Goal: Transaction & Acquisition: Purchase product/service

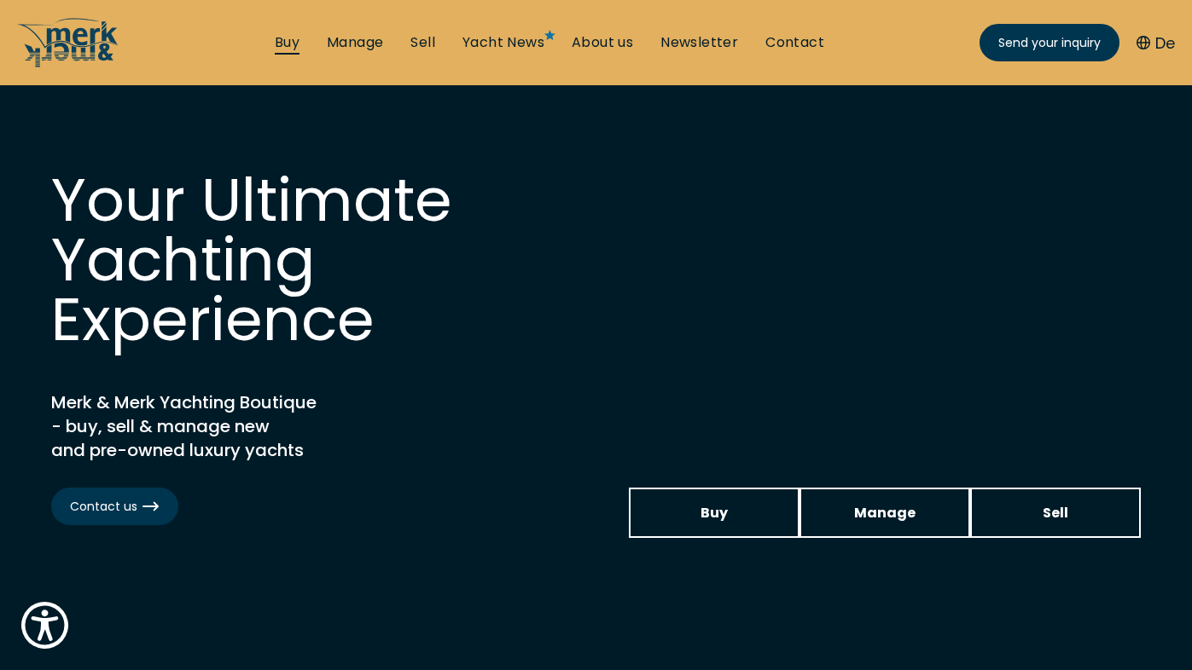
click at [275, 47] on link "Buy" at bounding box center [287, 42] width 25 height 19
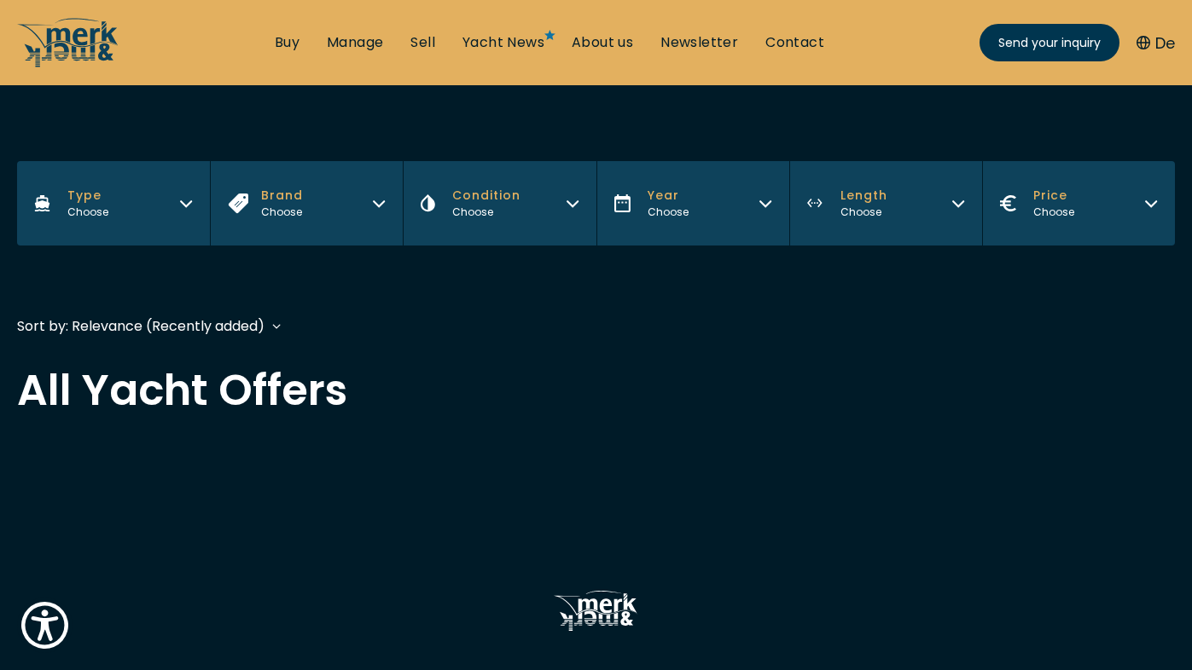
scroll to position [226, 0]
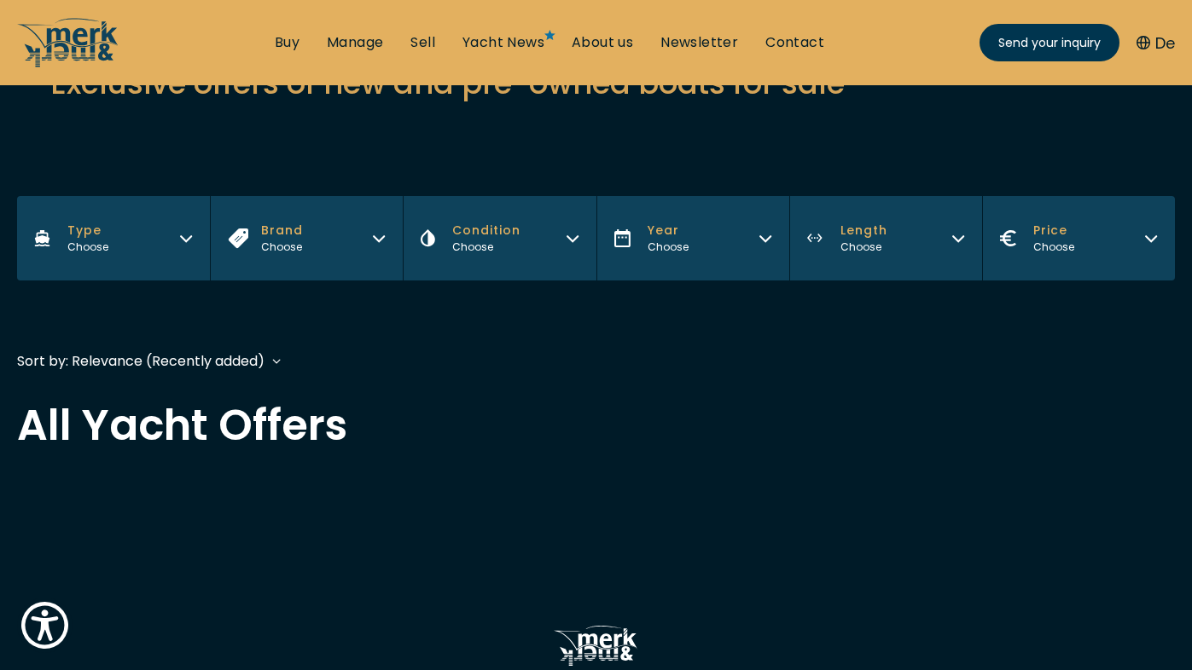
click at [334, 236] on button "Brand Choose" at bounding box center [306, 238] width 193 height 84
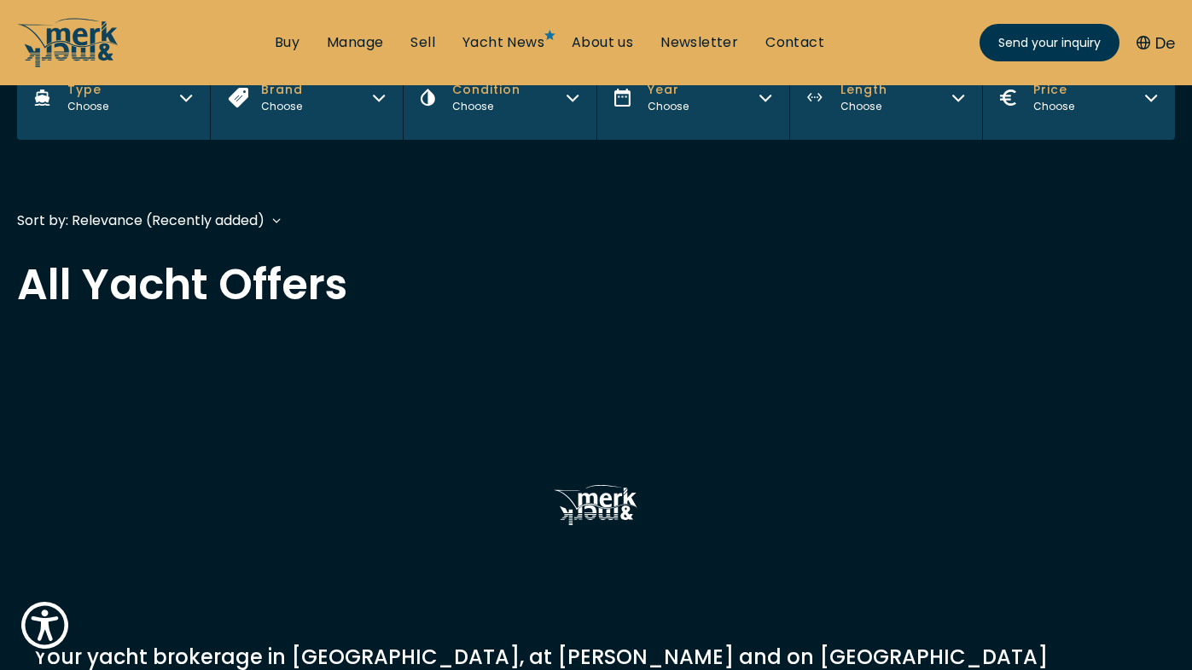
scroll to position [316, 0]
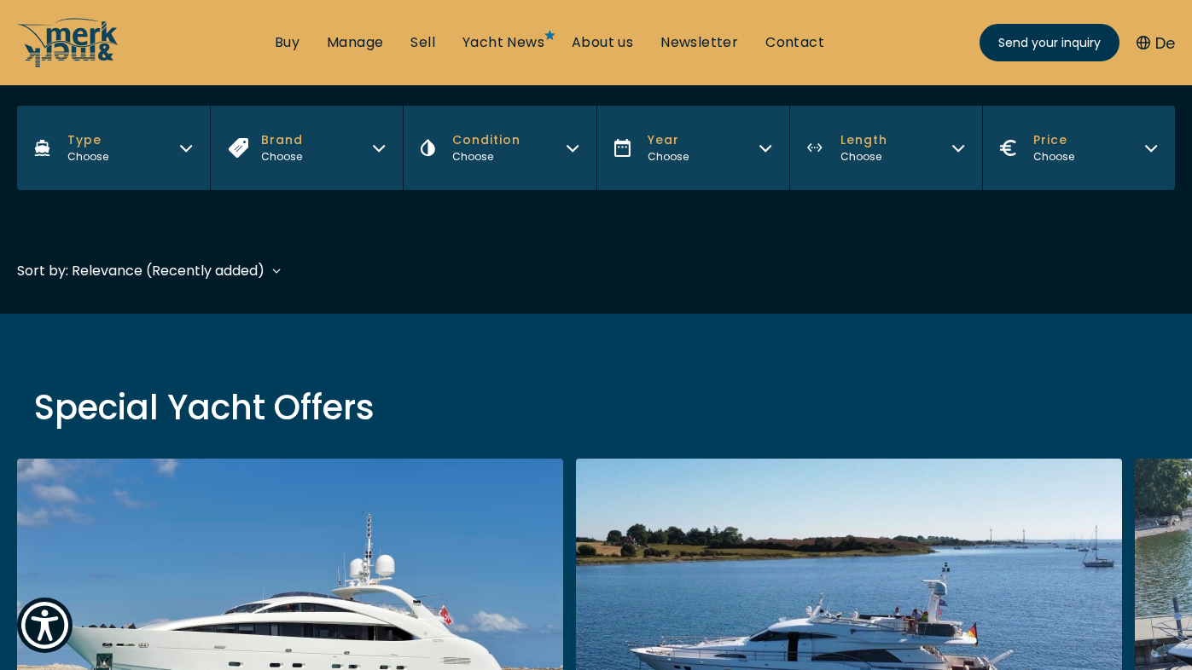
click at [378, 291] on div "Sort by: Relevance (Recently added) Year (Oldest first) Price (High to Low) Pri…" at bounding box center [595, 279] width 1157 height 38
click at [371, 165] on button "Brand Choose" at bounding box center [306, 148] width 193 height 84
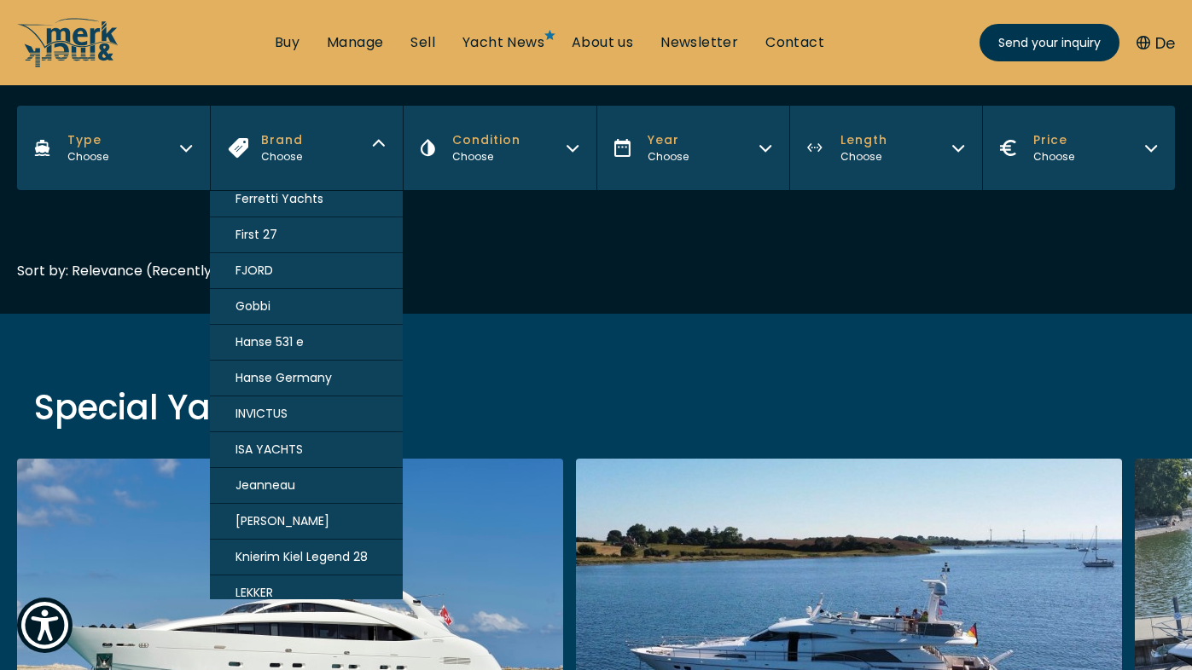
scroll to position [621, 0]
click at [269, 266] on span "FJORD" at bounding box center [254, 269] width 38 height 18
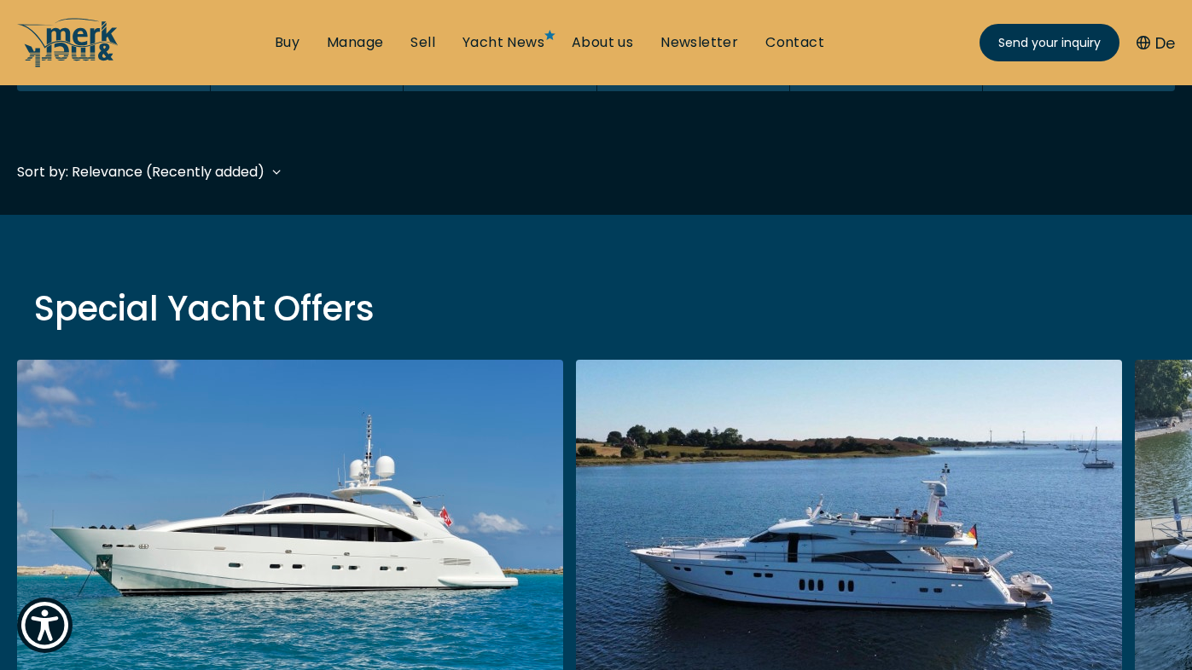
scroll to position [422, 0]
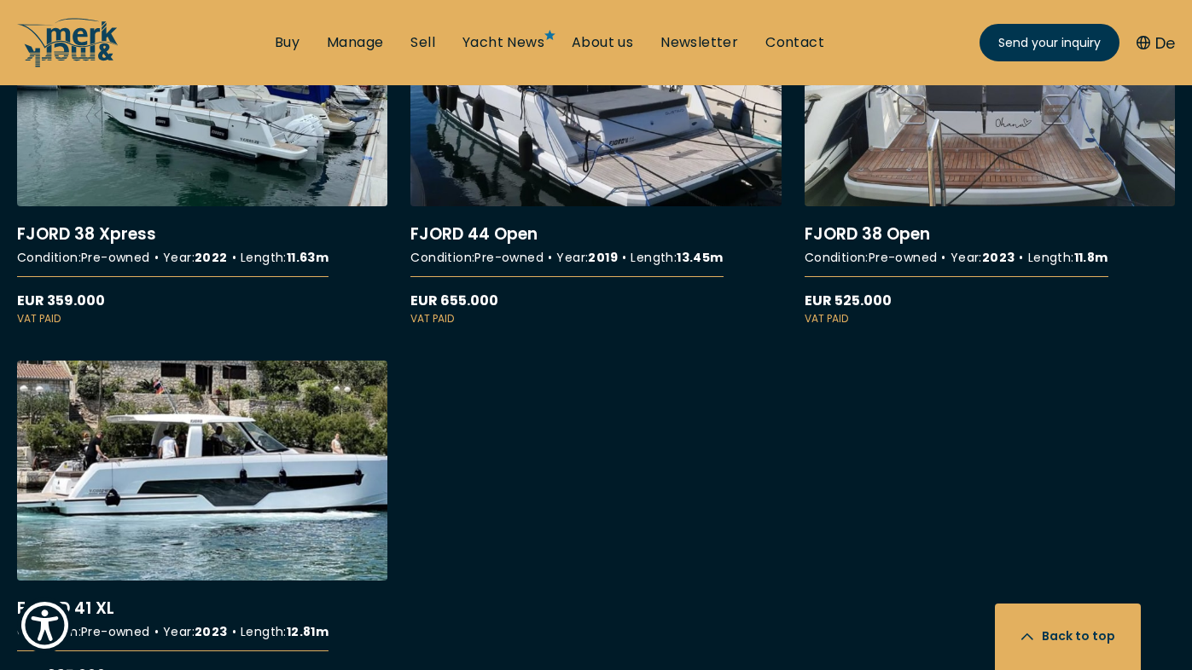
scroll to position [800, 0]
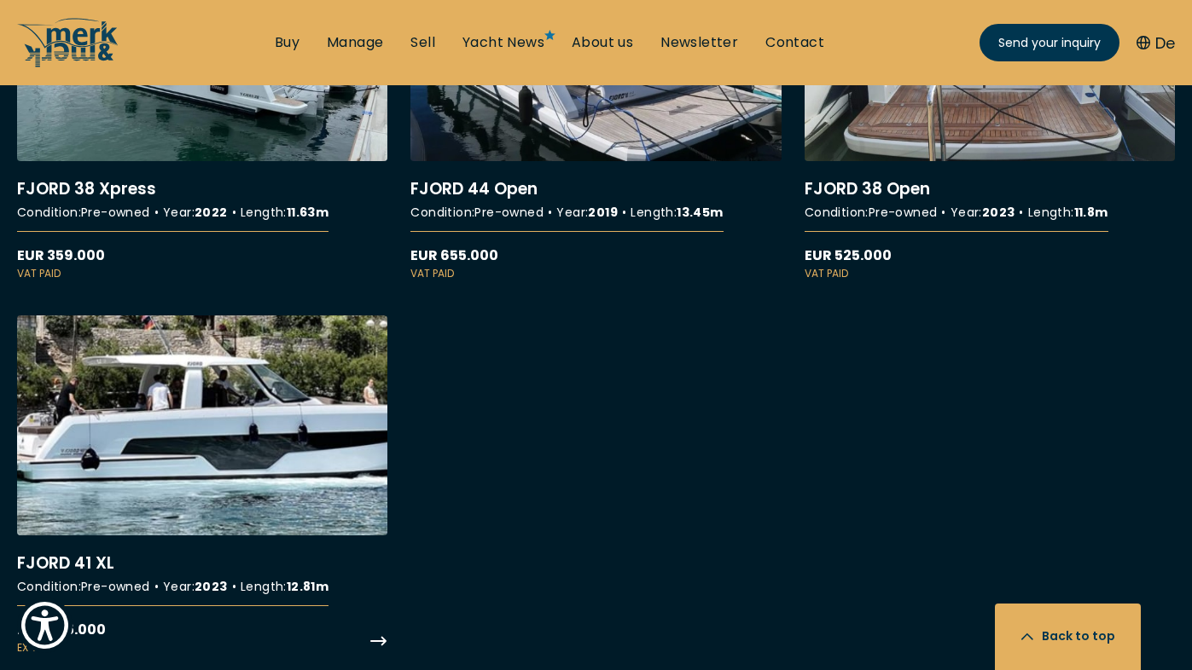
click at [289, 397] on link "More details about FJORD 41 XL" at bounding box center [202, 486] width 370 height 340
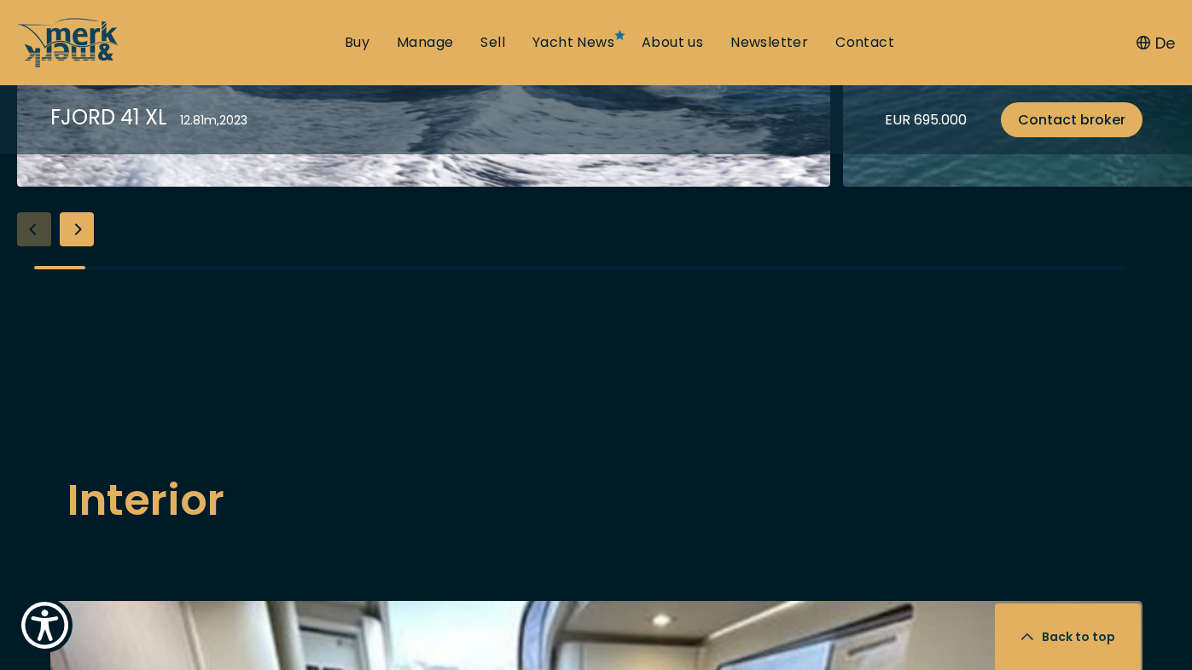
scroll to position [1835, 0]
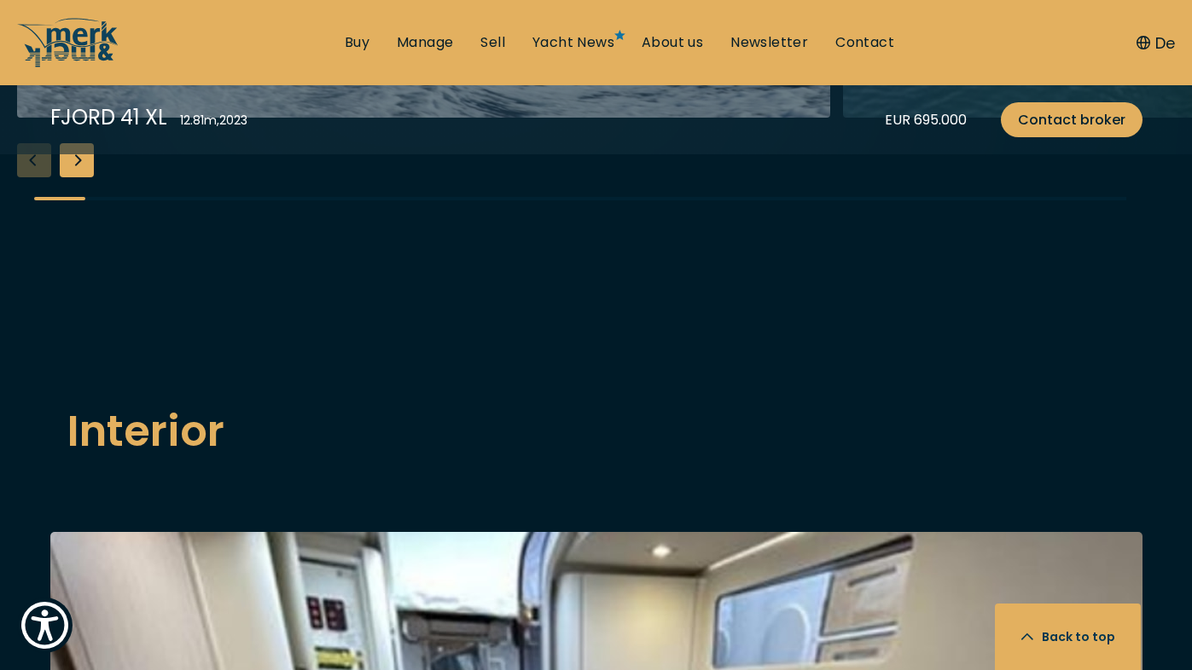
click at [82, 177] on div "Next slide" at bounding box center [77, 160] width 34 height 34
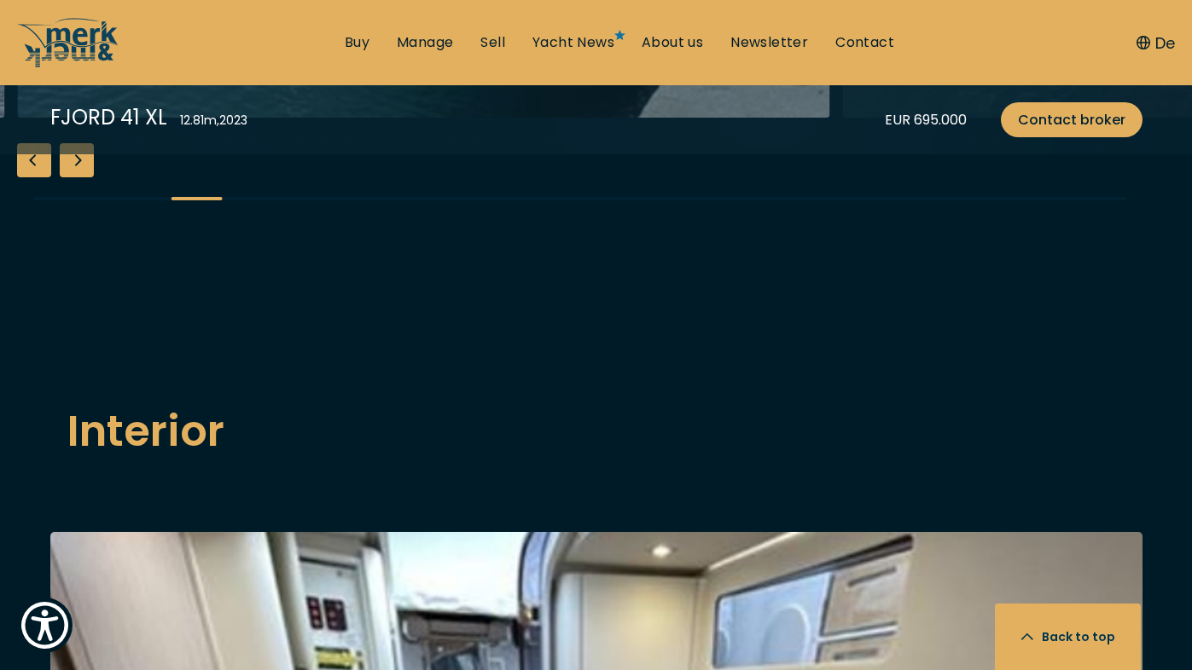
click at [82, 177] on div "Next slide" at bounding box center [77, 160] width 34 height 34
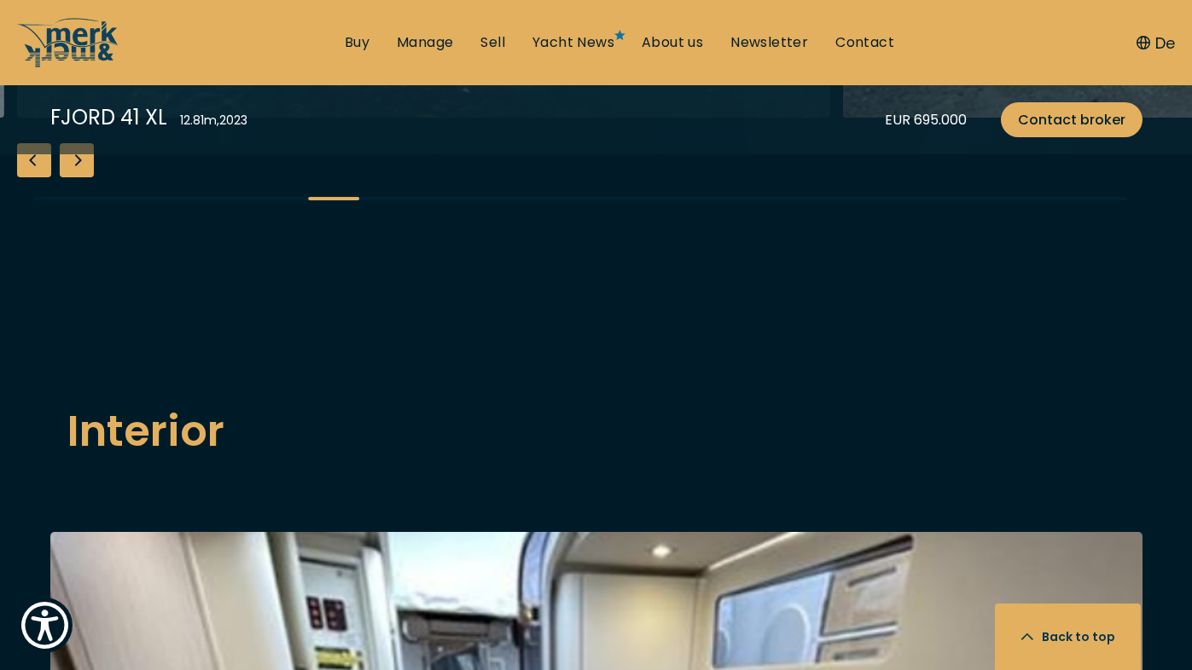
click at [82, 177] on div "Next slide" at bounding box center [77, 160] width 34 height 34
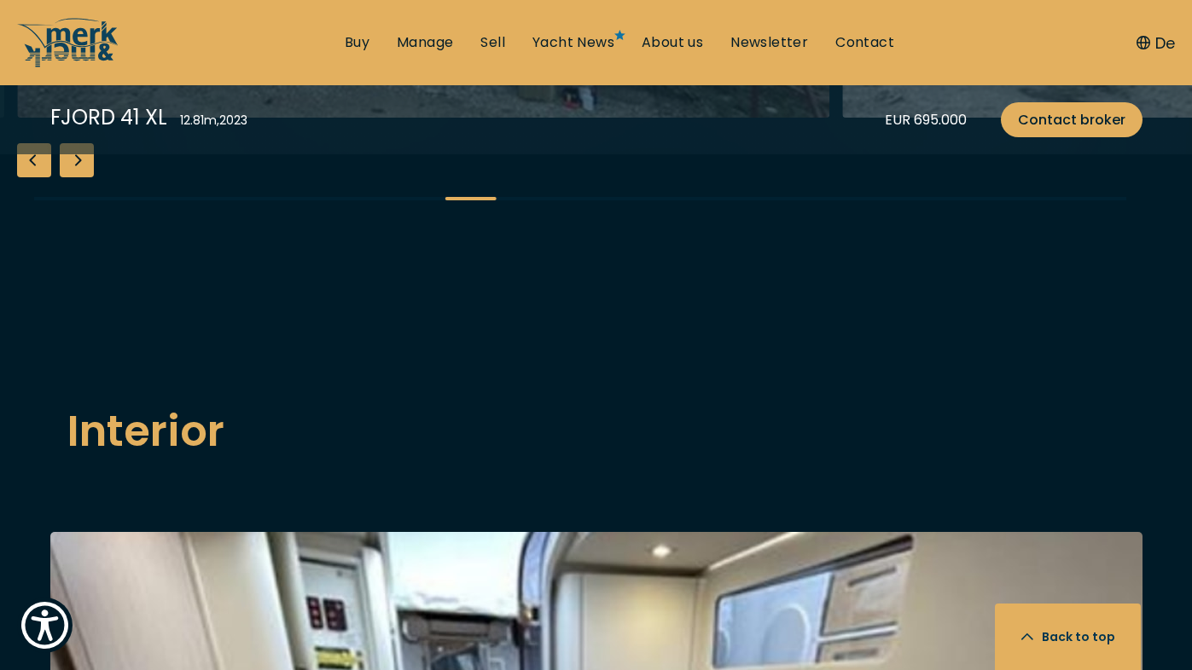
click at [36, 177] on div "Previous slide" at bounding box center [34, 160] width 34 height 34
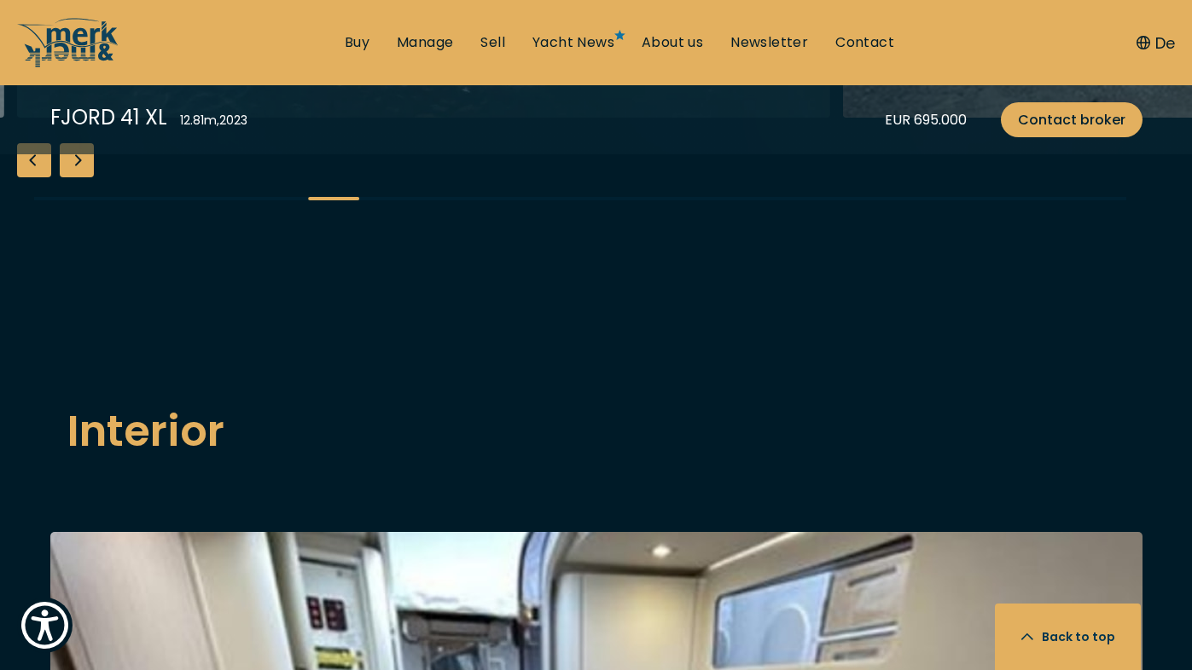
scroll to position [1801, 0]
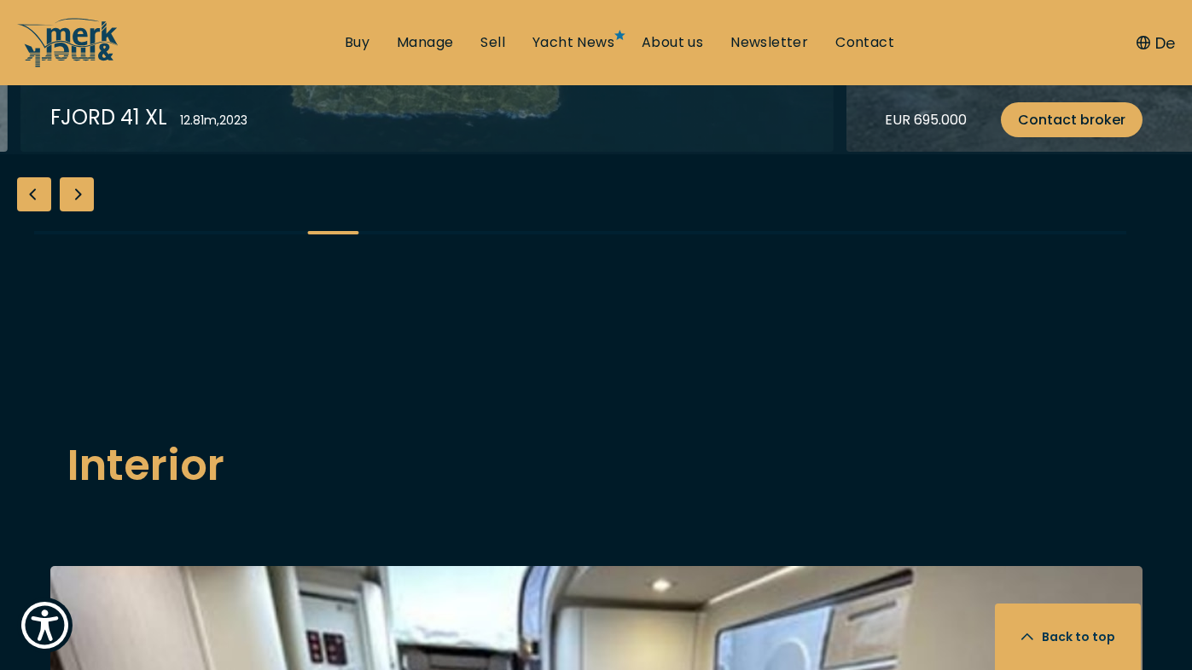
click at [88, 212] on div "Next slide" at bounding box center [77, 194] width 34 height 34
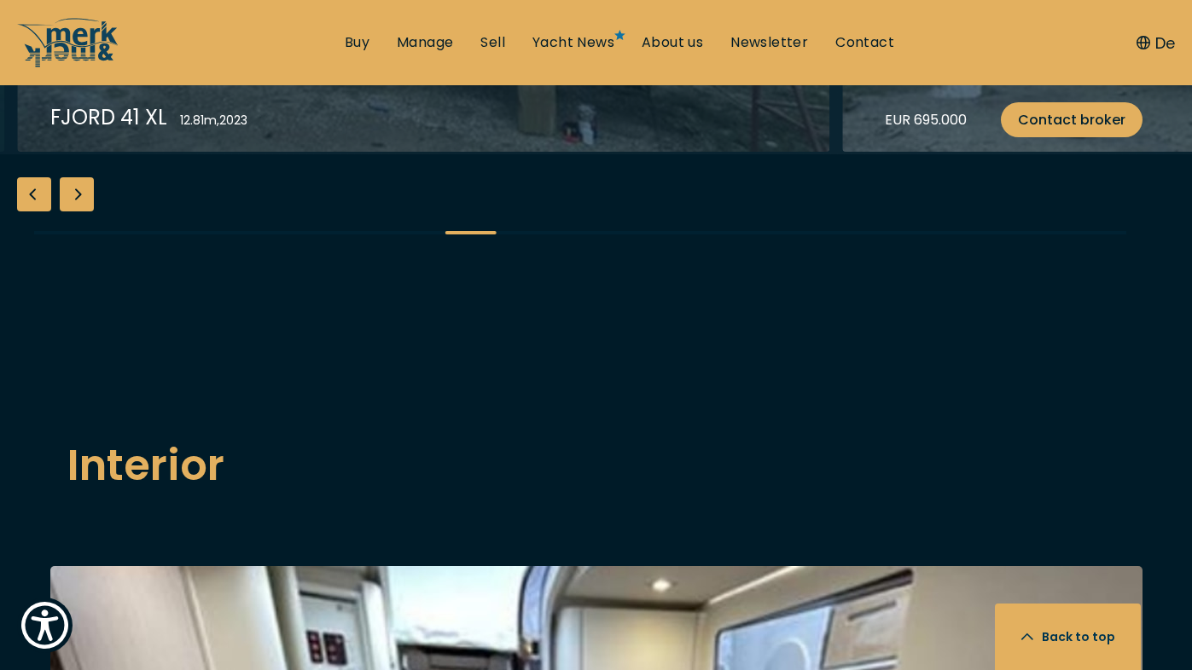
click at [88, 212] on div "Next slide" at bounding box center [77, 194] width 34 height 34
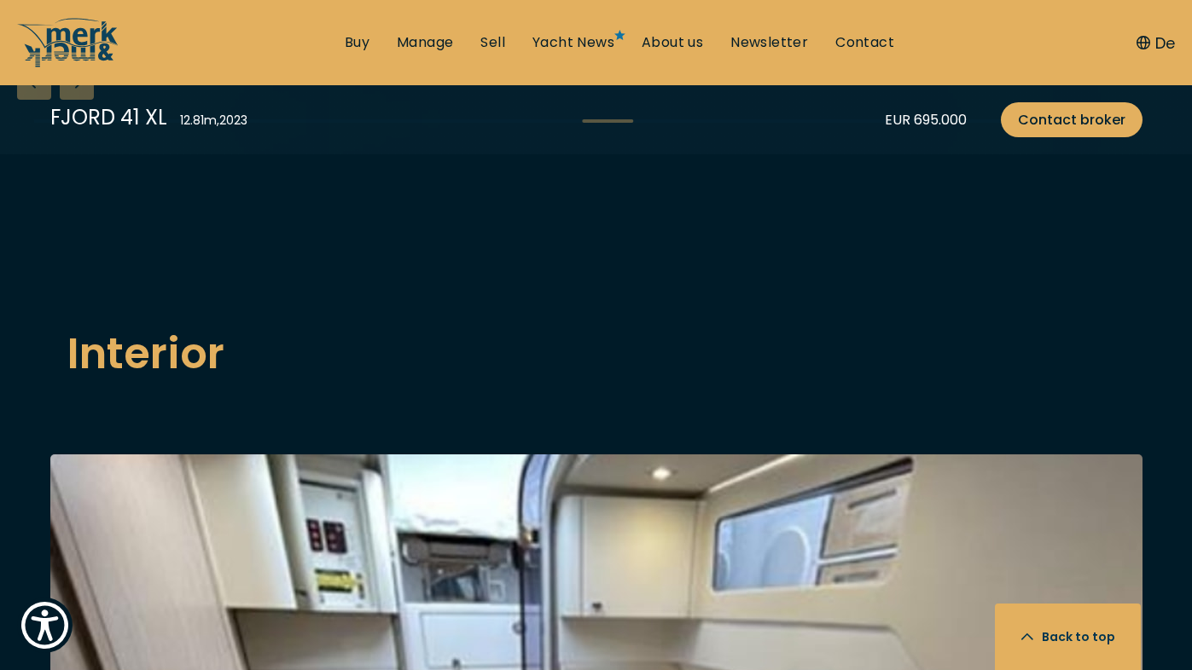
scroll to position [1924, 0]
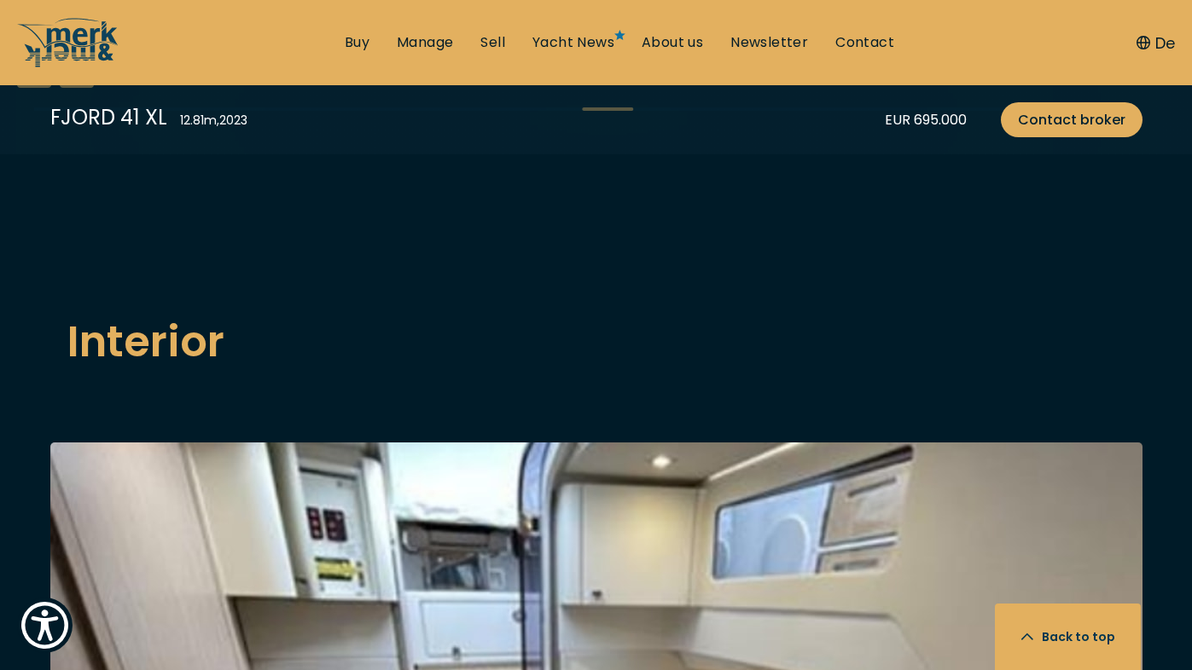
click at [89, 88] on div "Next slide" at bounding box center [77, 71] width 34 height 34
click at [82, 88] on div "Next slide" at bounding box center [77, 71] width 34 height 34
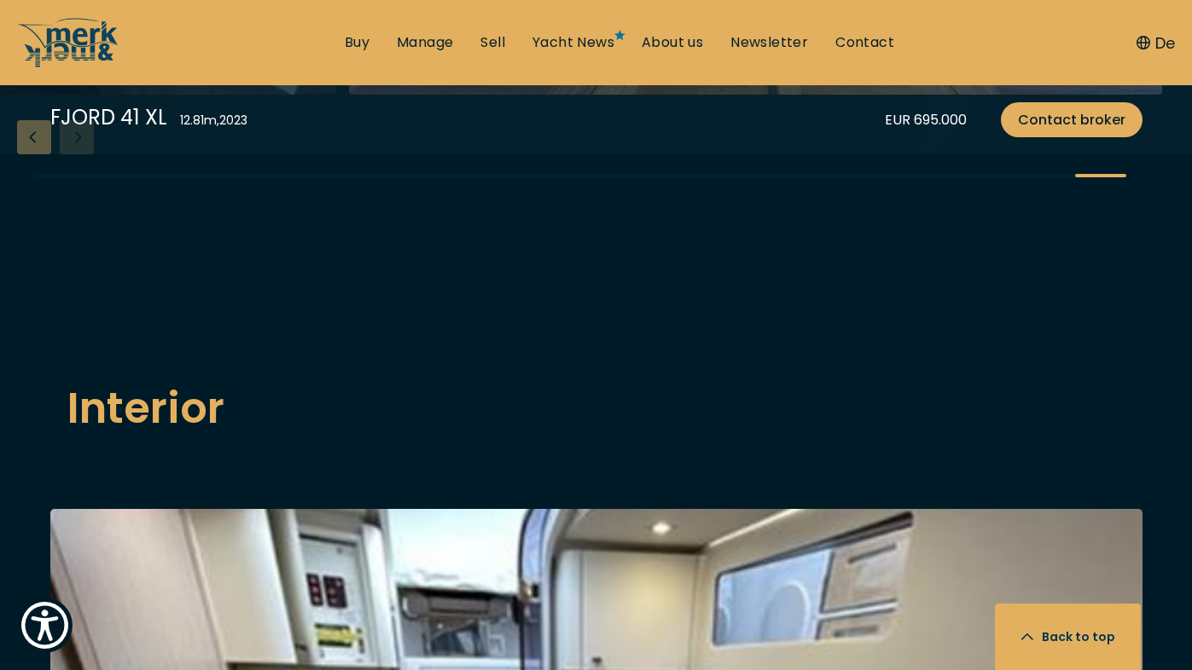
scroll to position [1850, 0]
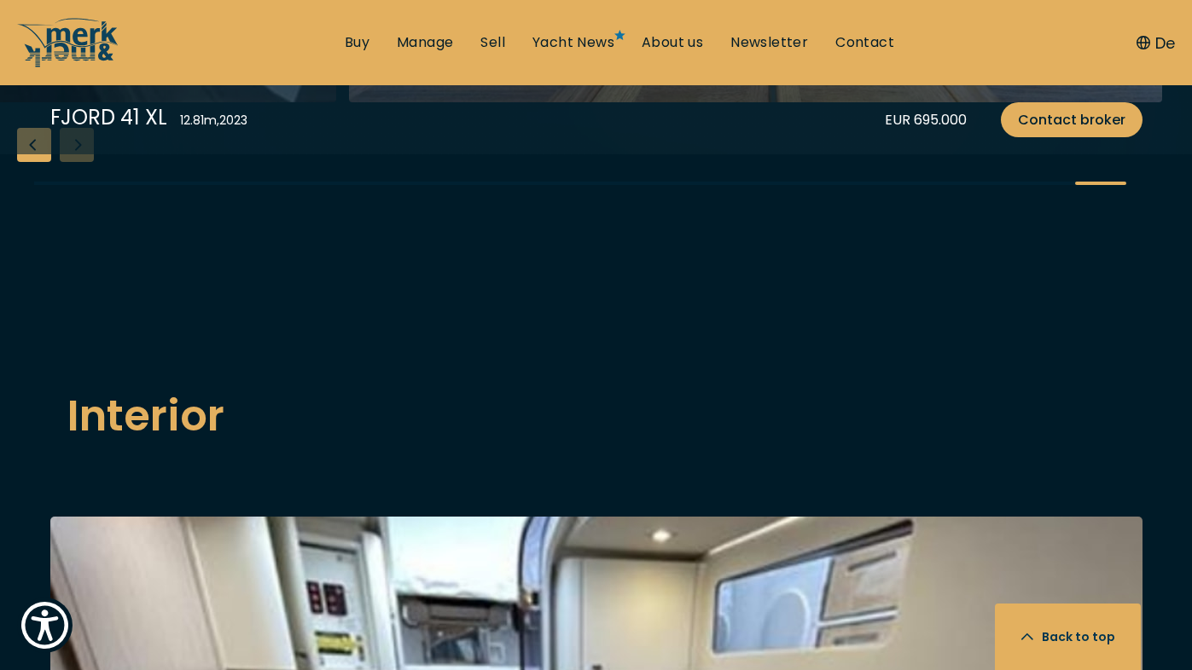
click at [36, 162] on div "Previous slide" at bounding box center [34, 145] width 34 height 34
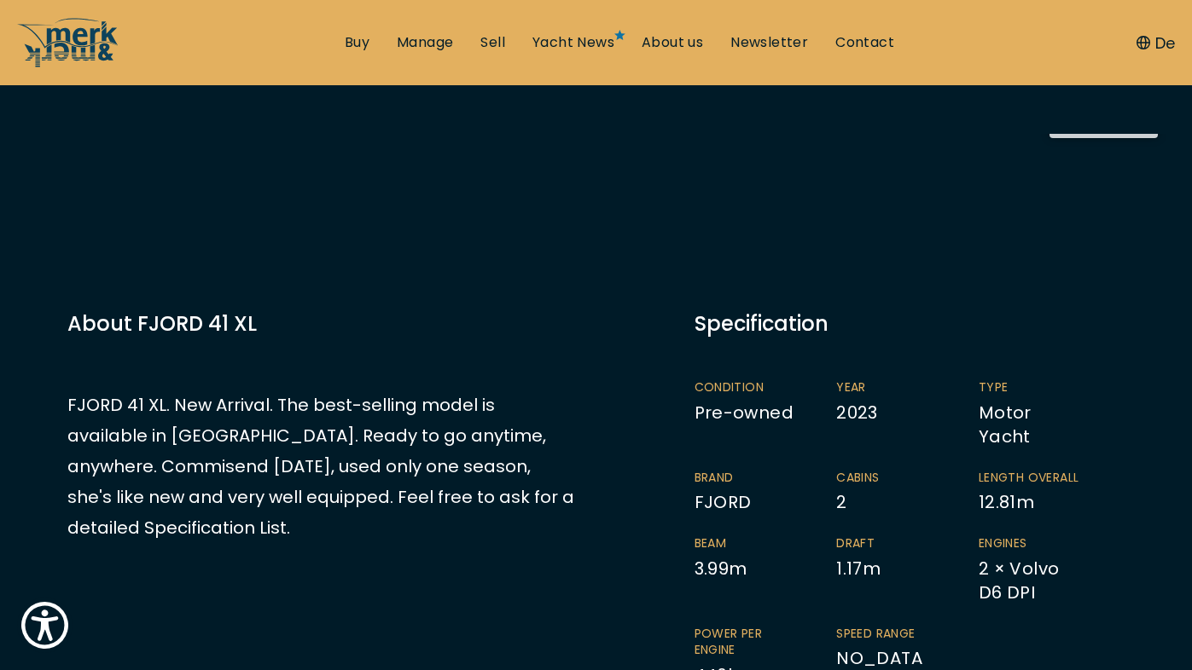
scroll to position [270, 0]
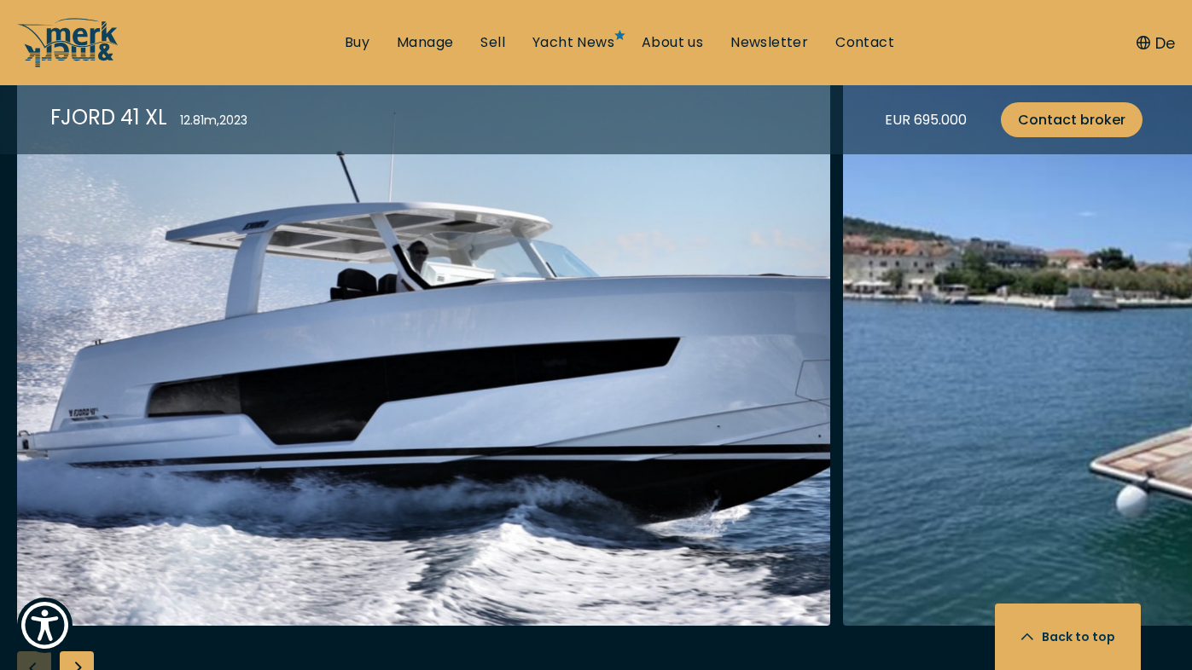
scroll to position [1802, 0]
